Goal: Task Accomplishment & Management: Use online tool/utility

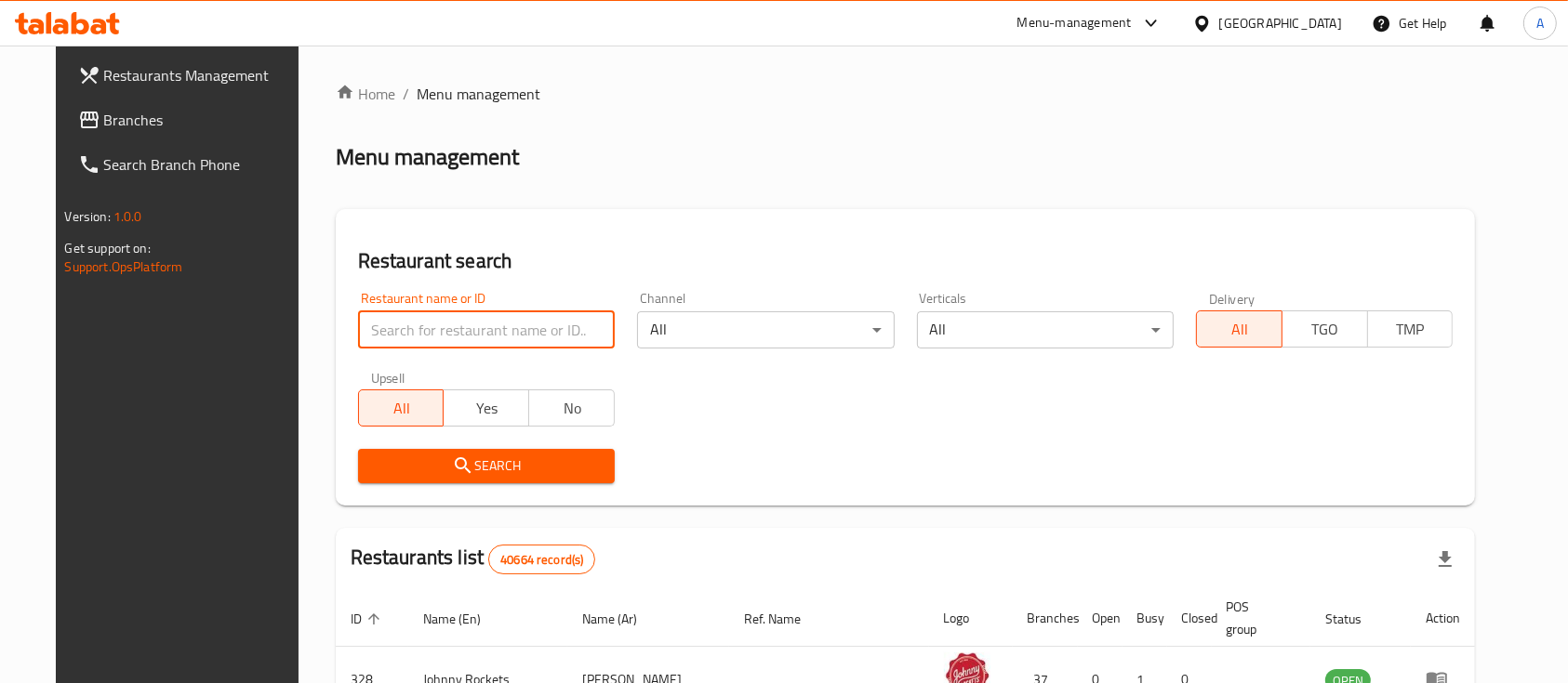
click at [413, 333] on input "search" at bounding box center [485, 329] width 256 height 37
type input "bobs burger"
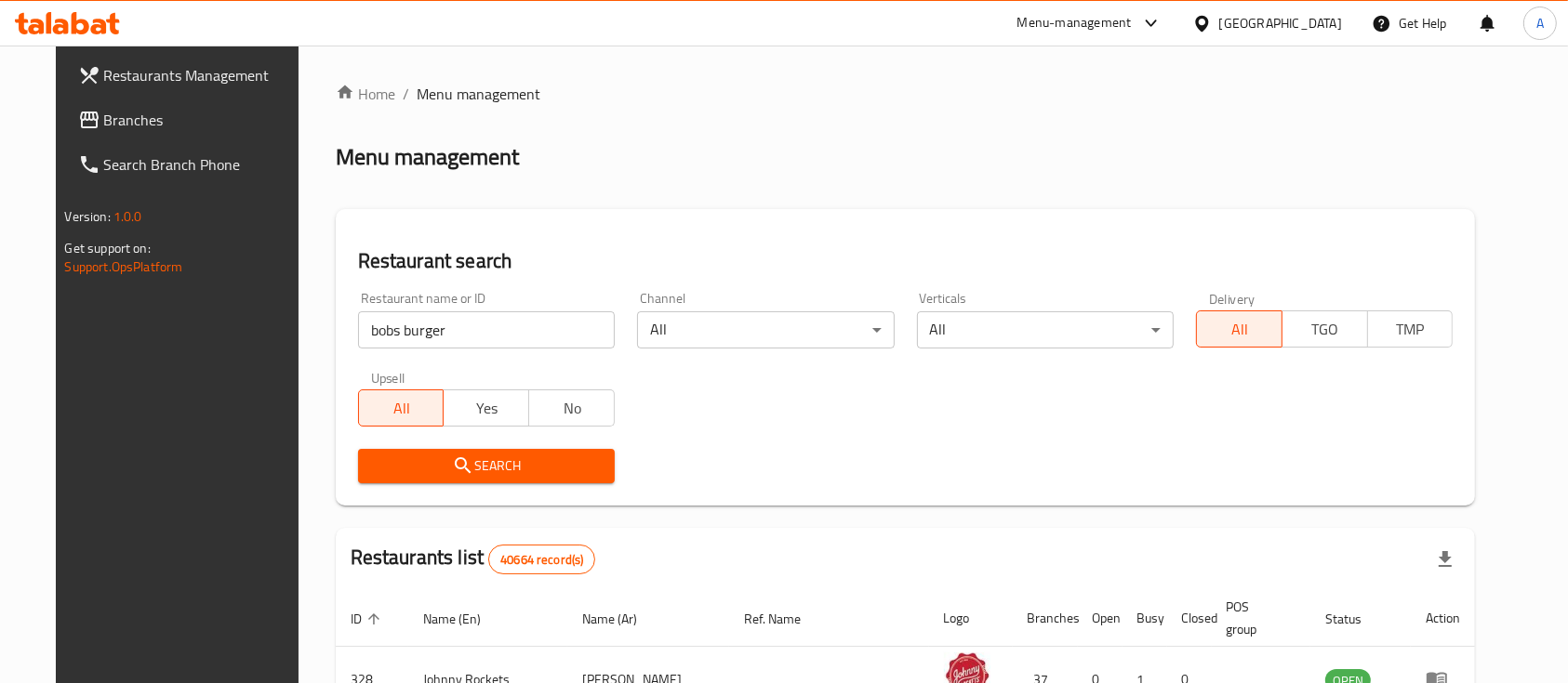
click at [454, 458] on icon "submit" at bounding box center [462, 465] width 15 height 15
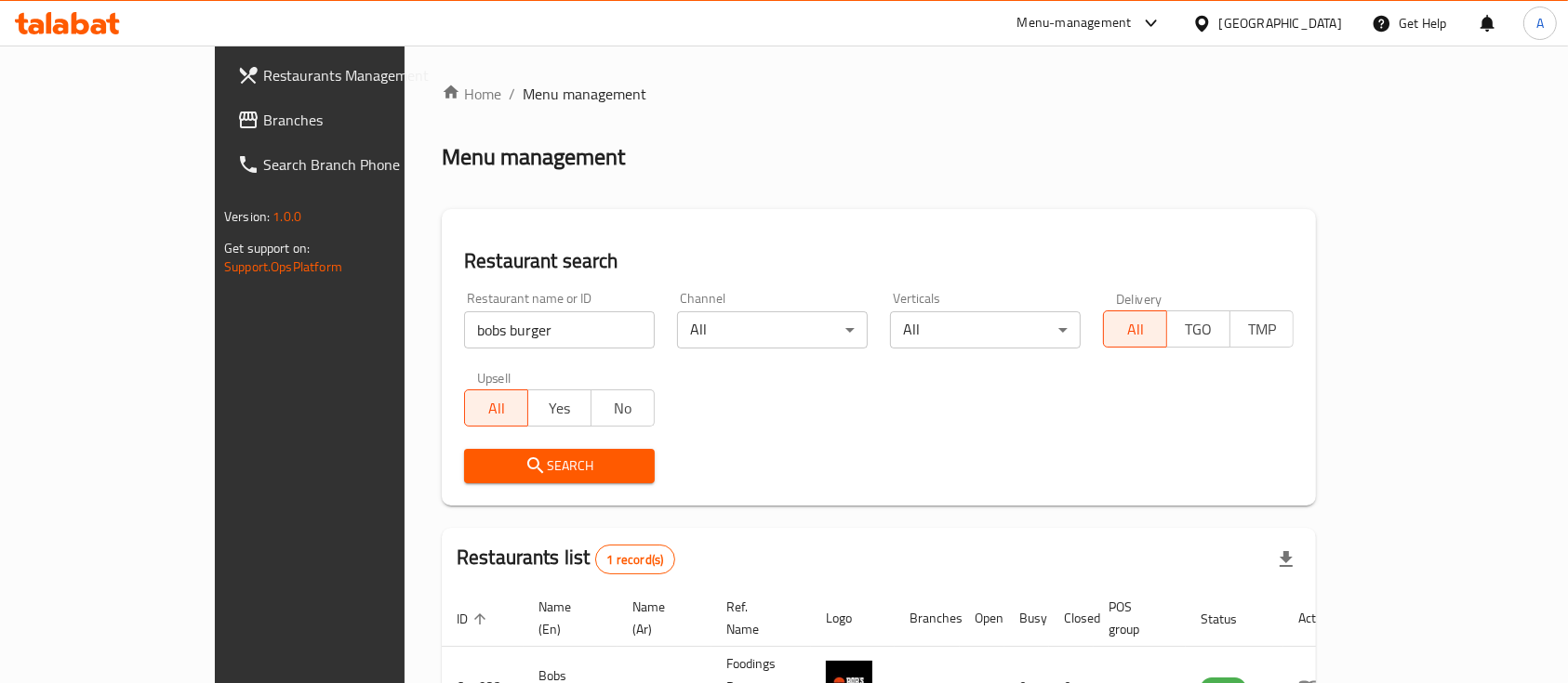
scroll to position [109, 0]
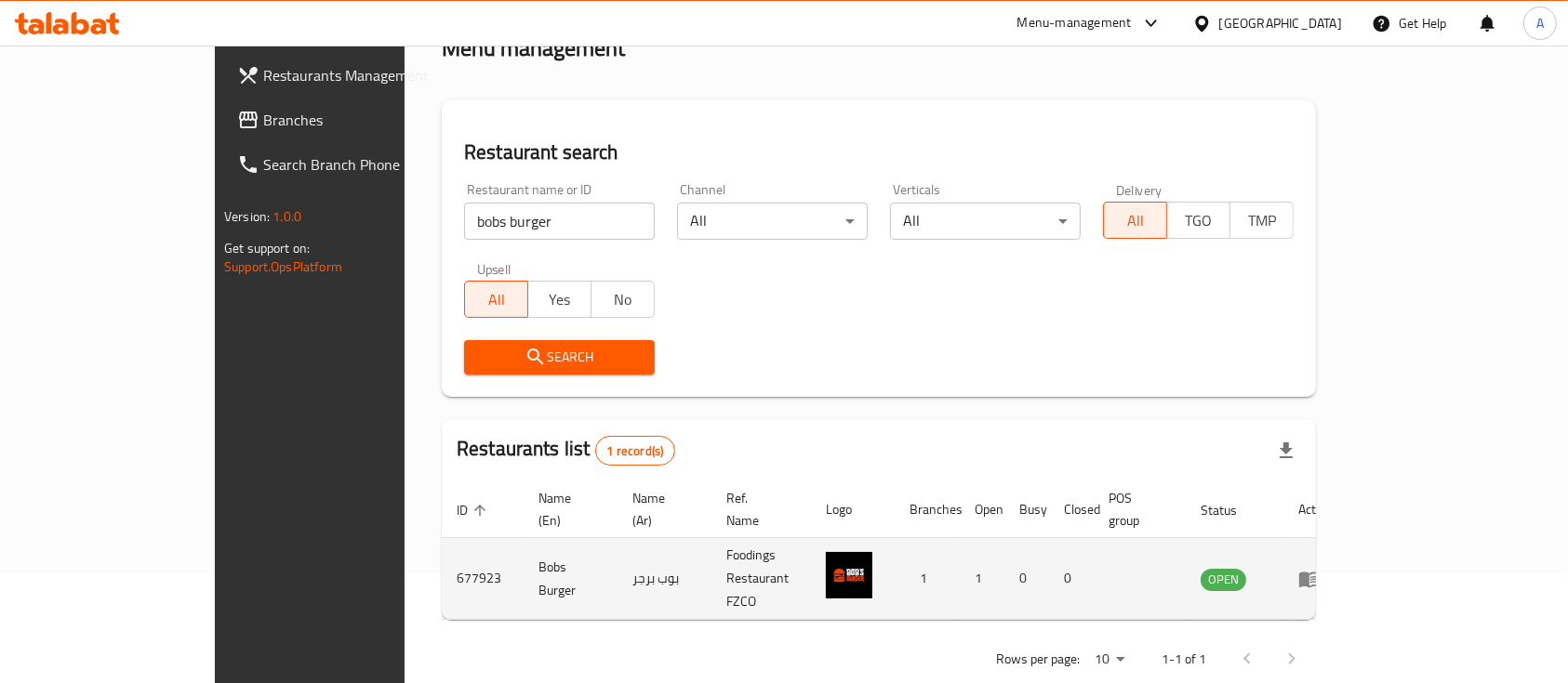
click at [1332, 568] on link "enhanced table" at bounding box center [1316, 579] width 35 height 22
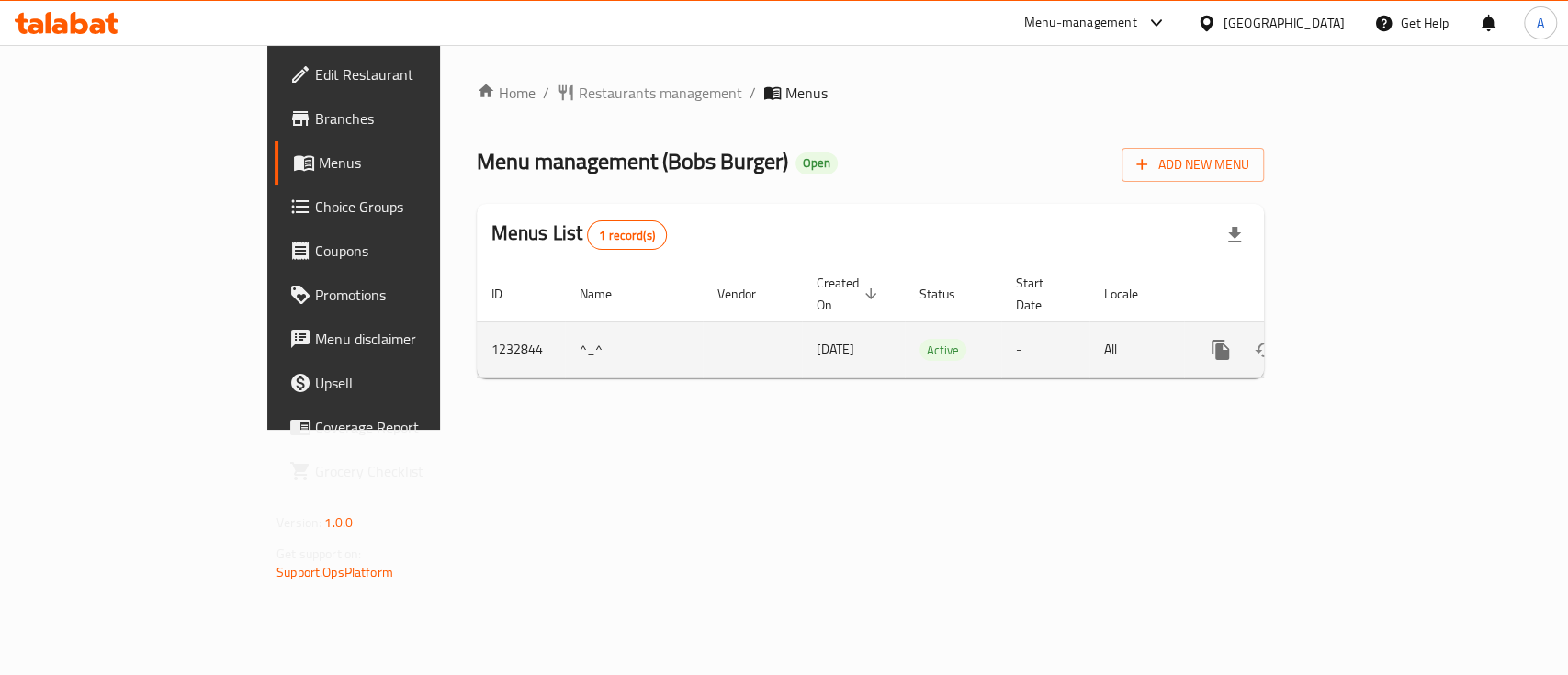
click at [477, 335] on td "1232844" at bounding box center [520, 349] width 88 height 56
click at [1364, 339] on icon "enhanced table" at bounding box center [1352, 349] width 22 height 22
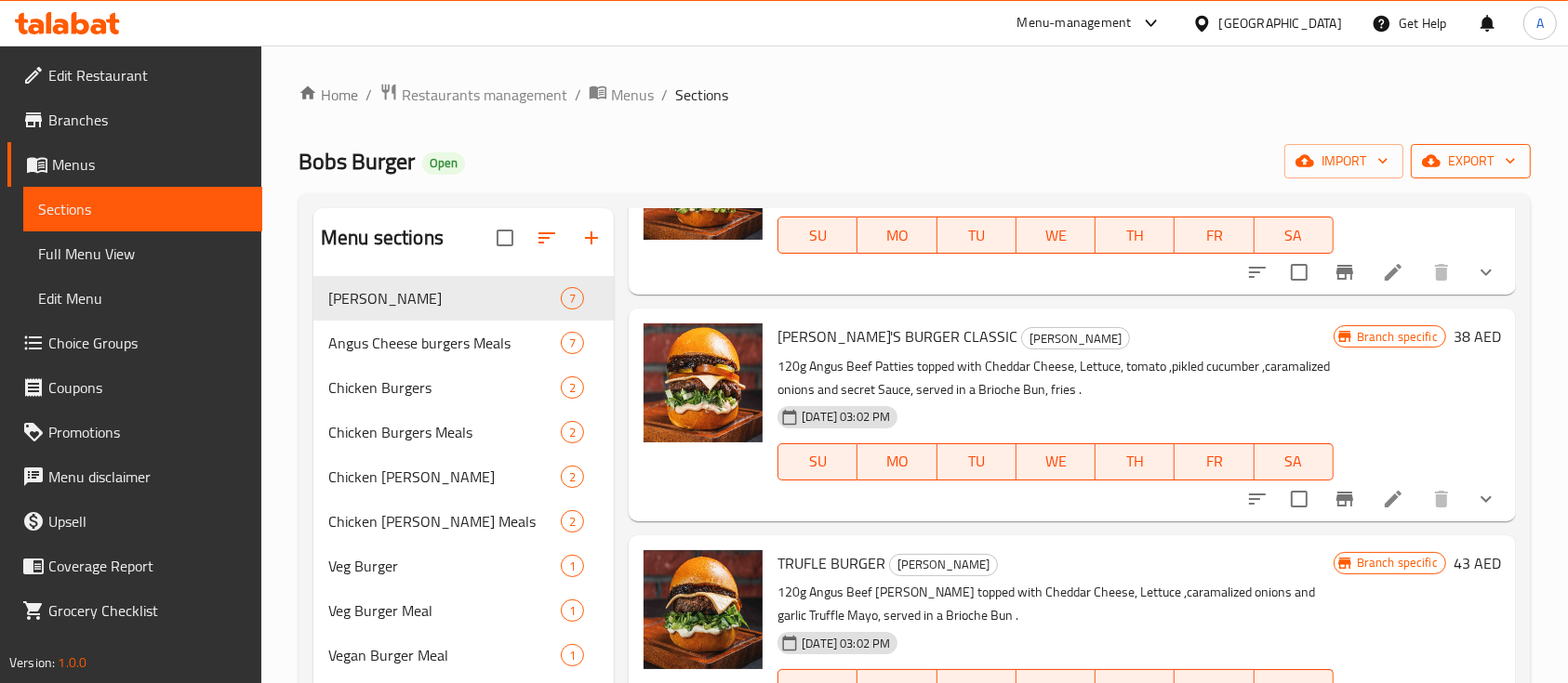
click at [1473, 162] on span "export" at bounding box center [1469, 161] width 90 height 23
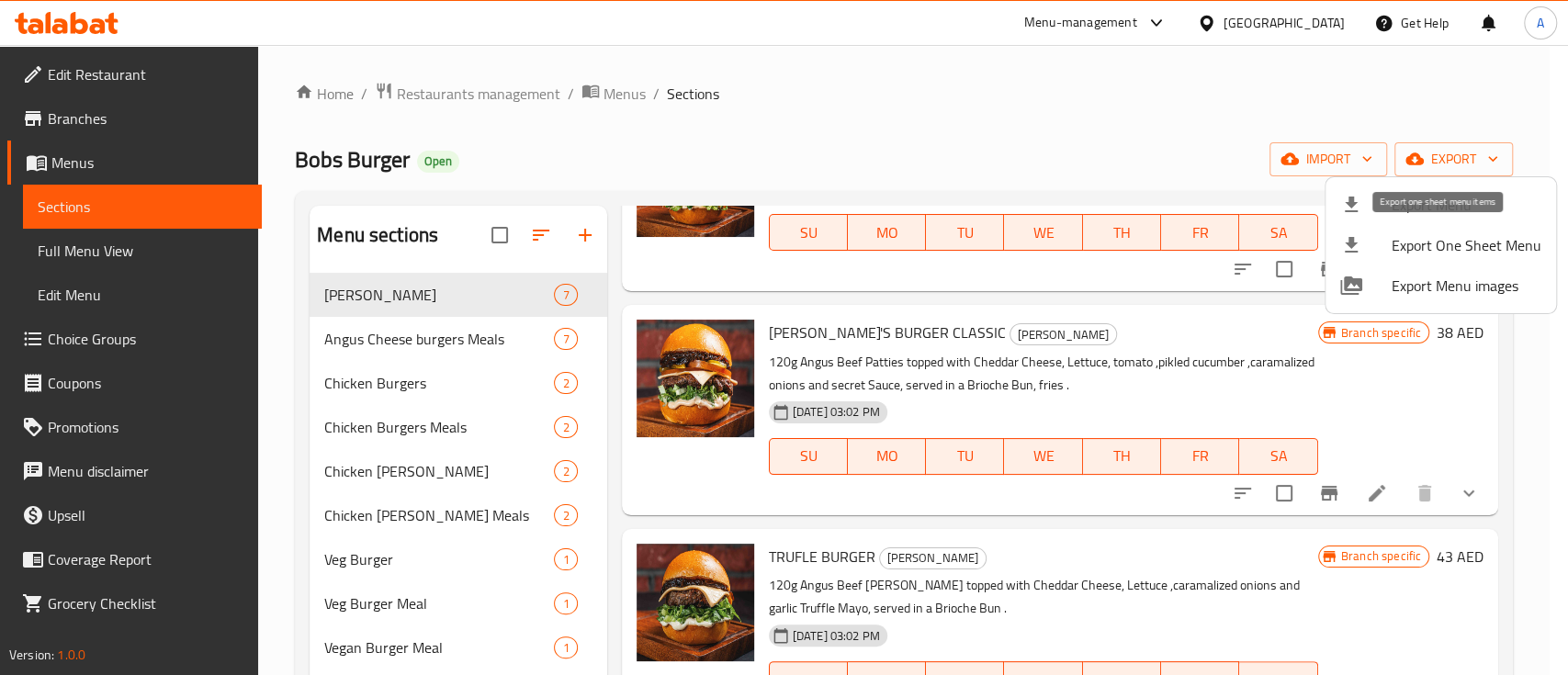
click at [1422, 240] on span "Export One Sheet Menu" at bounding box center [1466, 244] width 150 height 22
click at [1421, 172] on div at bounding box center [784, 337] width 1568 height 675
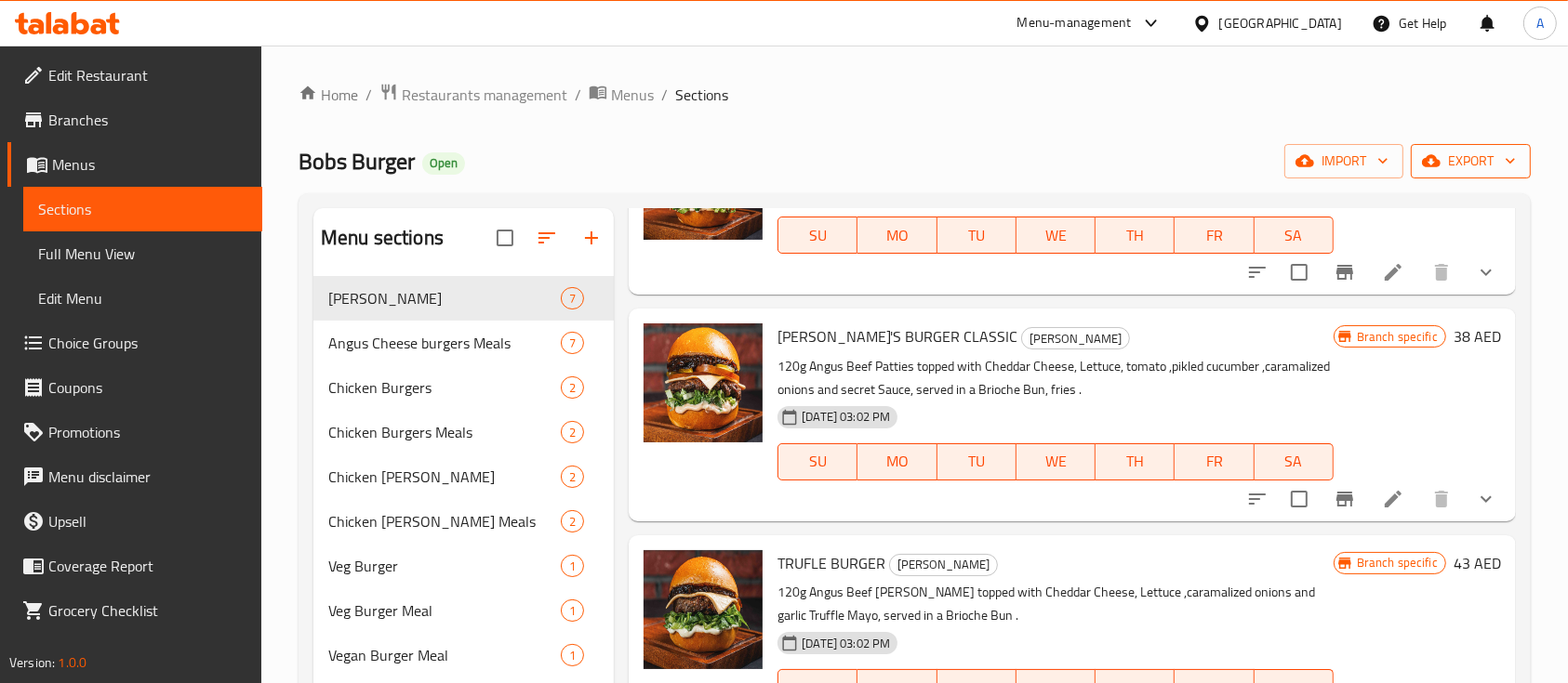
click at [1448, 167] on span "export" at bounding box center [1469, 161] width 90 height 23
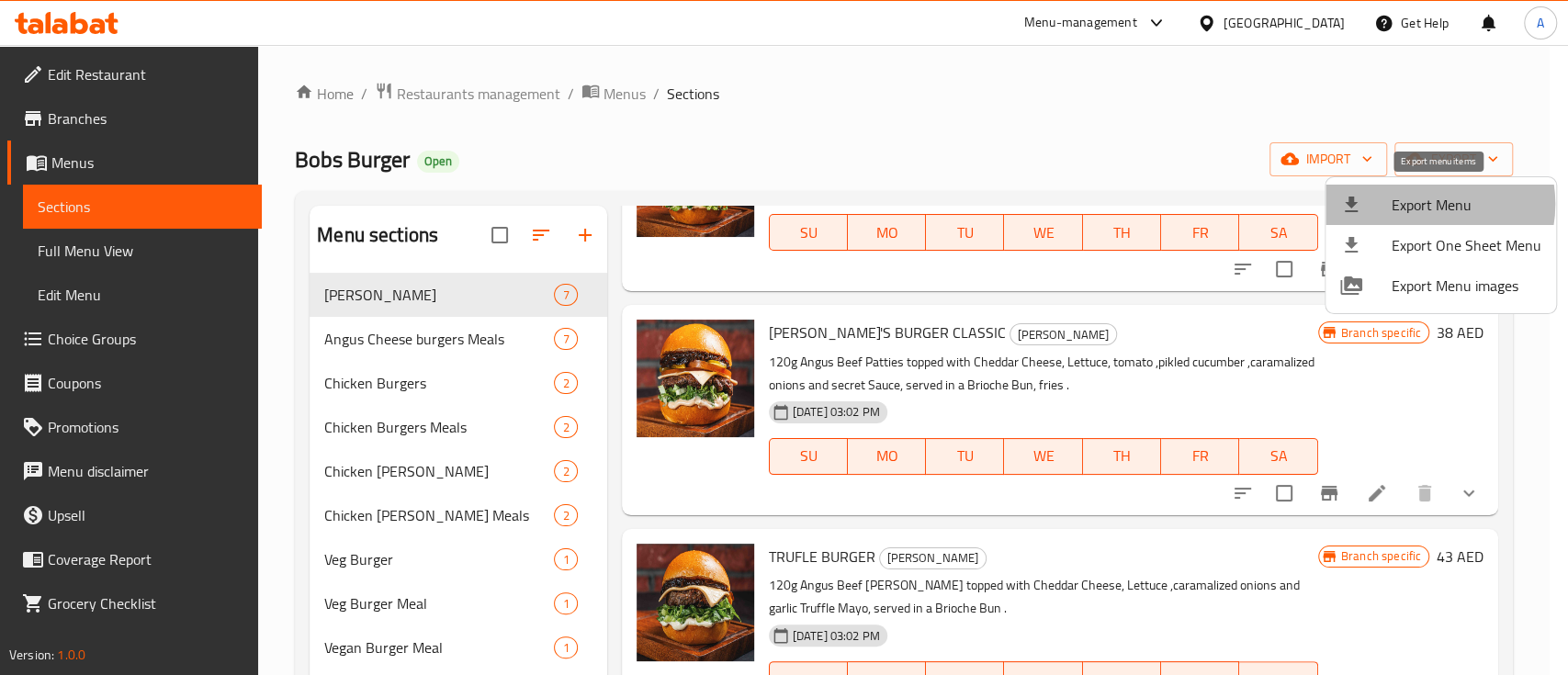
click at [1424, 204] on span "Export Menu" at bounding box center [1466, 204] width 150 height 22
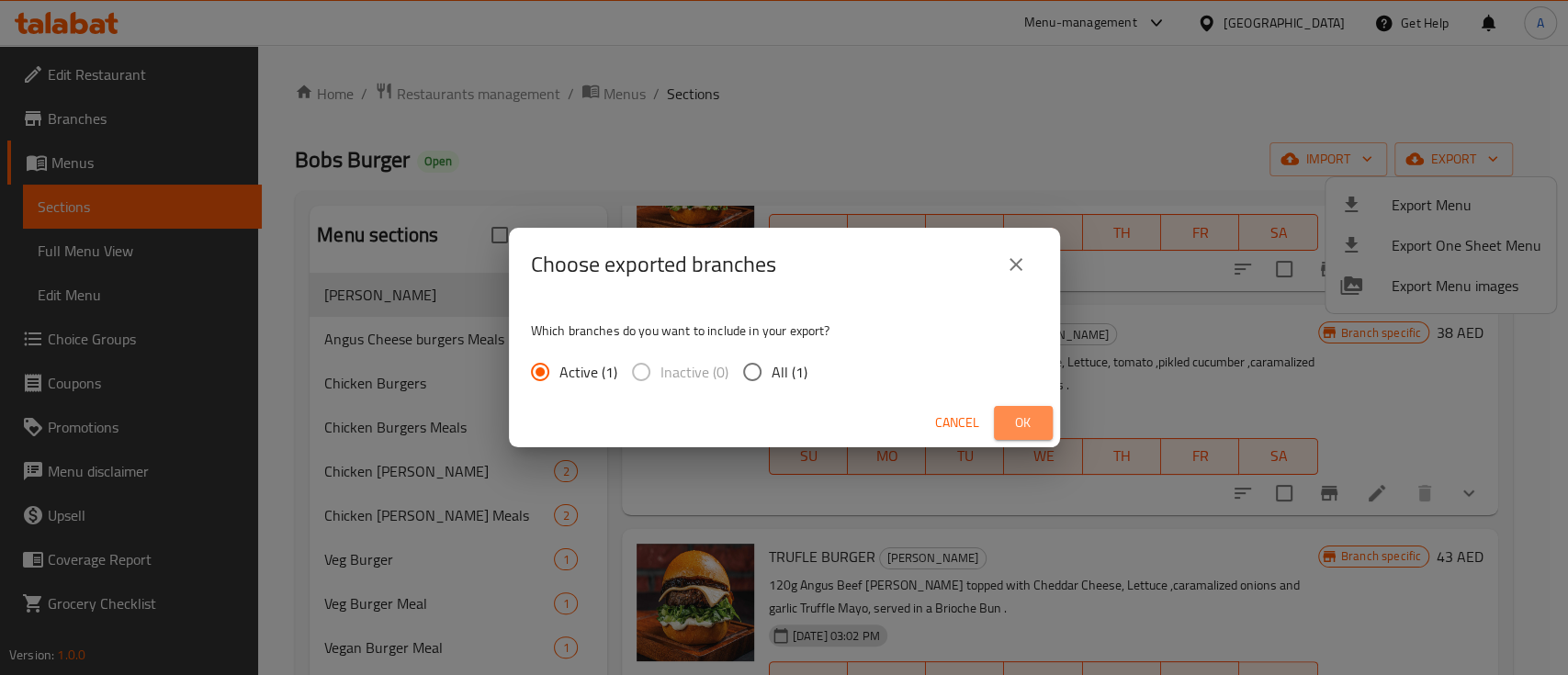
click at [1008, 426] on span "Ok" at bounding box center [1023, 423] width 30 height 23
